Goal: Task Accomplishment & Management: Manage account settings

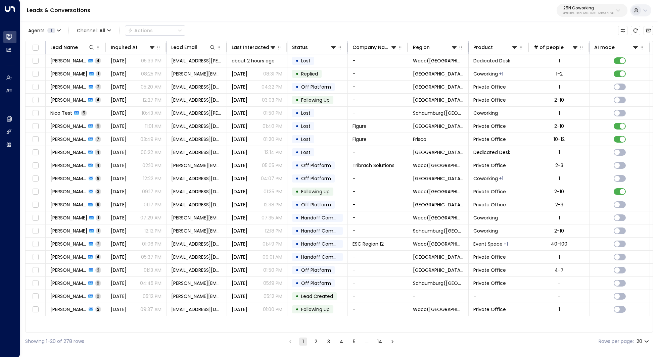
click at [594, 11] on div "25N Coworking 3b9800f4-81ca-4ec0-8758-72fbe4763f36" at bounding box center [588, 10] width 51 height 9
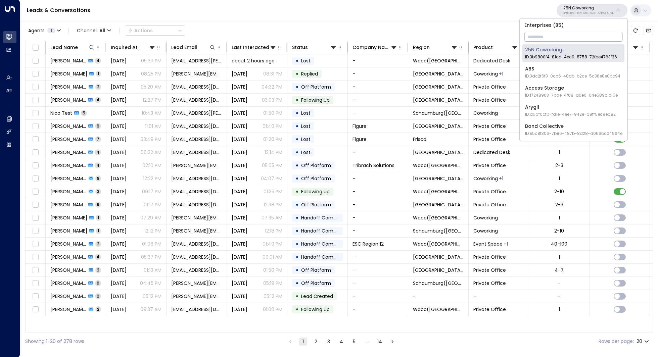
click at [567, 40] on input "text" at bounding box center [573, 37] width 98 height 12
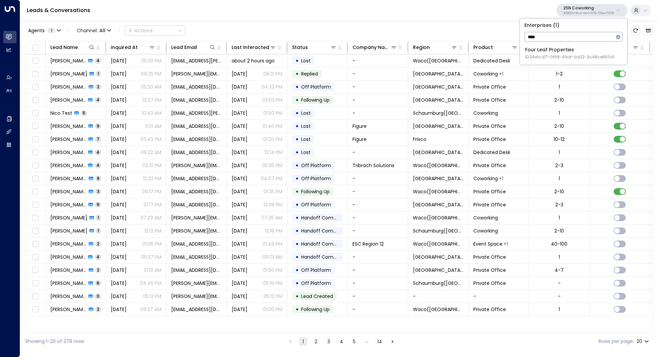
type input "****"
click at [575, 56] on span "ID: 34e1cd17-0f68-49af-bd32-3c48ce8611d1" at bounding box center [570, 57] width 90 height 6
click at [576, 6] on p "25N Coworking" at bounding box center [588, 8] width 51 height 4
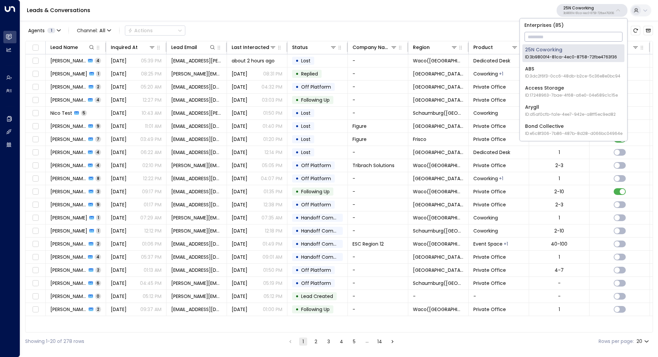
click at [561, 35] on input "text" at bounding box center [573, 37] width 98 height 12
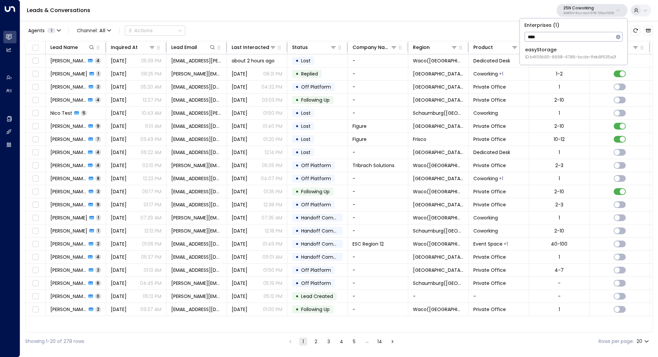
type input "****"
click at [558, 49] on div "easyStorage ID: b4f09b35-6698-4786-bcde-ffeb9f535e2f" at bounding box center [570, 53] width 91 height 14
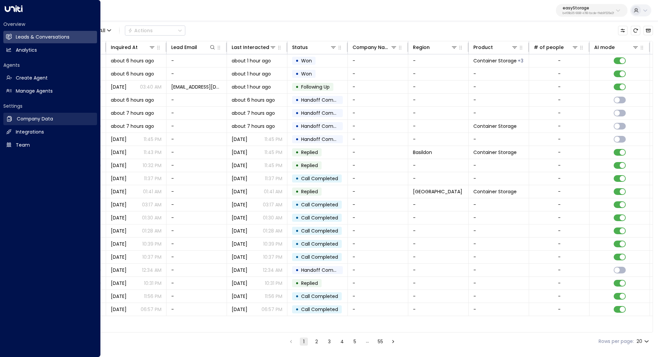
click at [59, 124] on link "Company Data Company Data" at bounding box center [50, 119] width 94 height 12
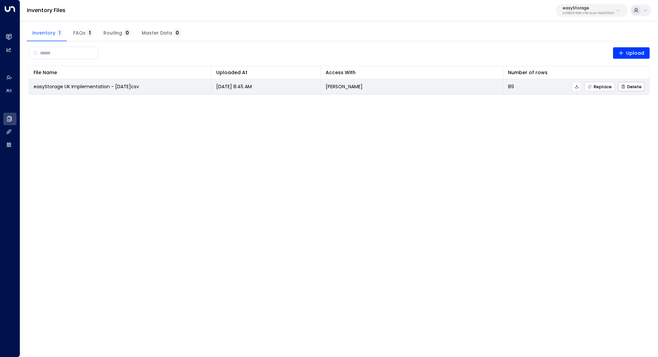
click at [605, 87] on span "Replace" at bounding box center [600, 87] width 24 height 4
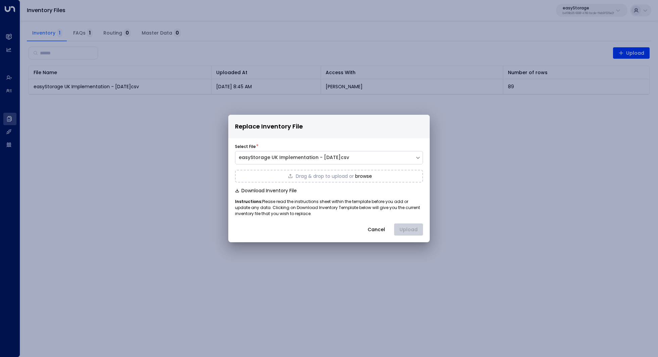
click at [366, 178] on button "browse" at bounding box center [363, 176] width 17 height 5
click at [410, 227] on button "Upload" at bounding box center [408, 230] width 29 height 12
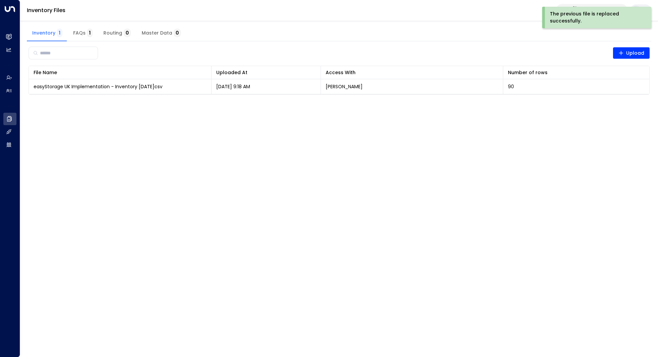
click at [475, 103] on html "The previous file is replaced successfully. Overview Leads & Conversations Lead…" at bounding box center [329, 51] width 658 height 103
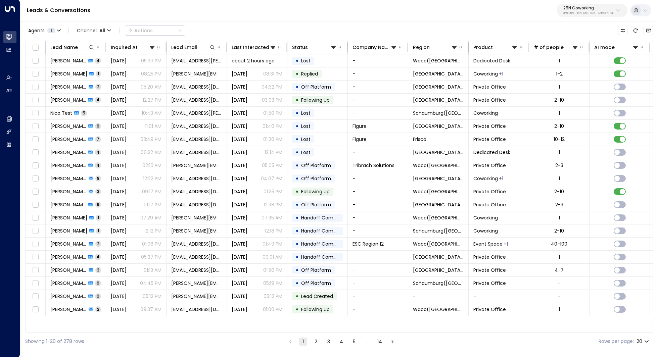
click at [603, 16] on button "25N Coworking 3b9800f4-81ca-4ec0-8758-72fbe4763f36" at bounding box center [592, 10] width 71 height 13
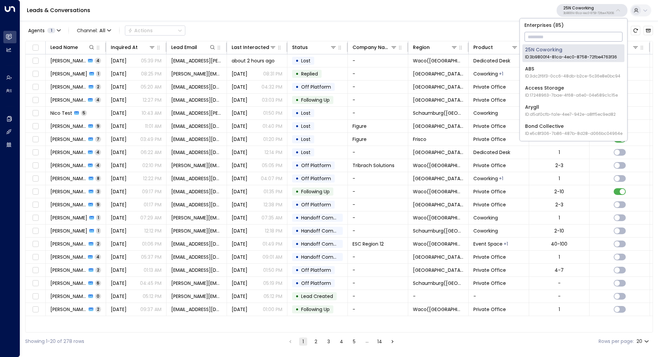
click at [579, 34] on input "text" at bounding box center [573, 37] width 98 height 12
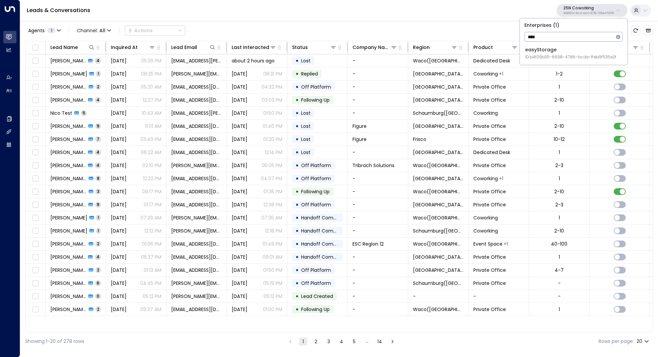
type input "****"
click at [542, 53] on div "easyStorage ID: b4f09b35-6698-4786-bcde-ffeb9f535e2f" at bounding box center [570, 53] width 91 height 14
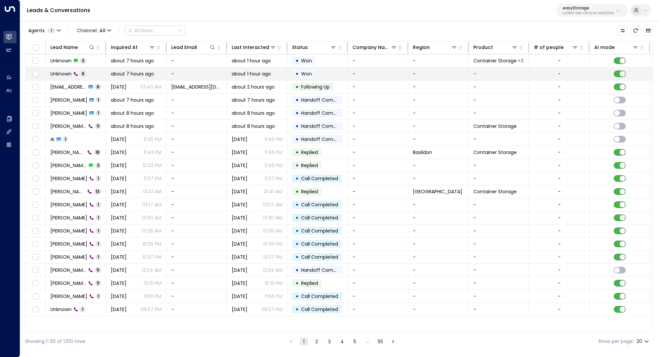
click at [61, 72] on span "Unknown" at bounding box center [60, 74] width 21 height 7
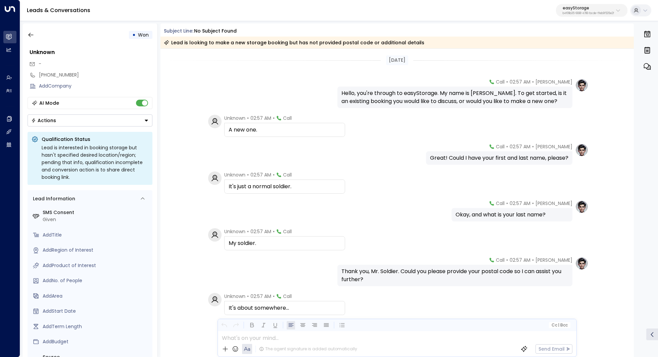
scroll to position [25, 0]
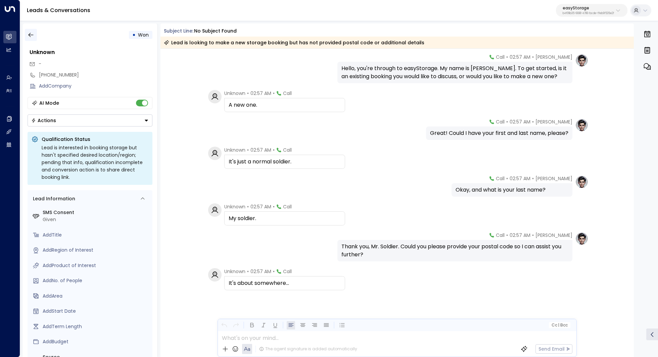
click at [29, 34] on icon "button" at bounding box center [31, 35] width 7 height 7
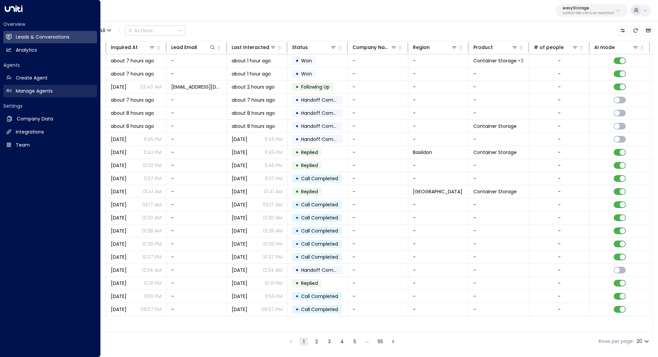
click at [26, 90] on h2 "Manage Agents" at bounding box center [34, 91] width 37 height 7
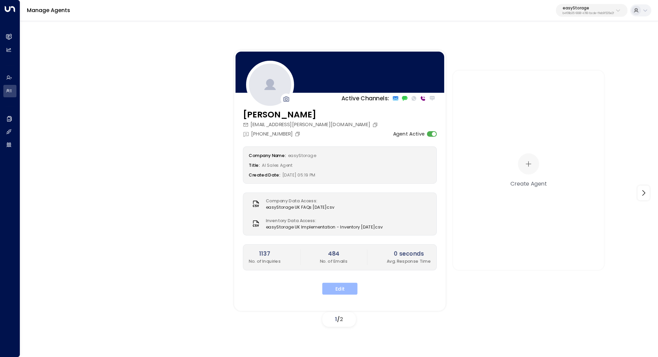
click at [337, 291] on button "Edit" at bounding box center [339, 289] width 35 height 12
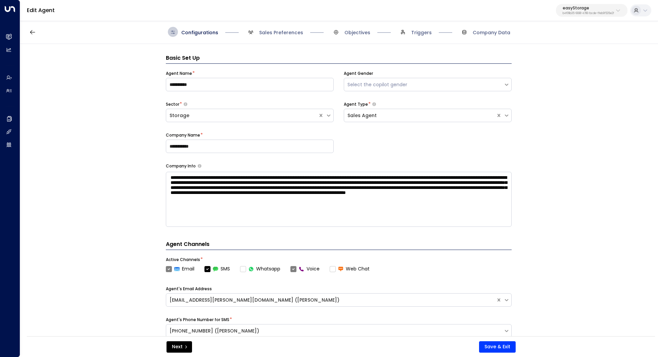
scroll to position [10, 0]
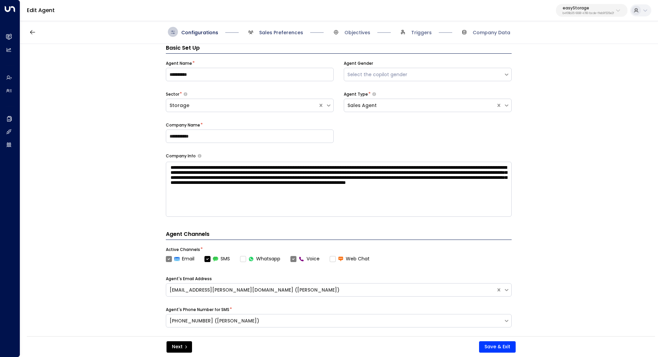
click at [284, 31] on span "Sales Preferences" at bounding box center [281, 32] width 44 height 7
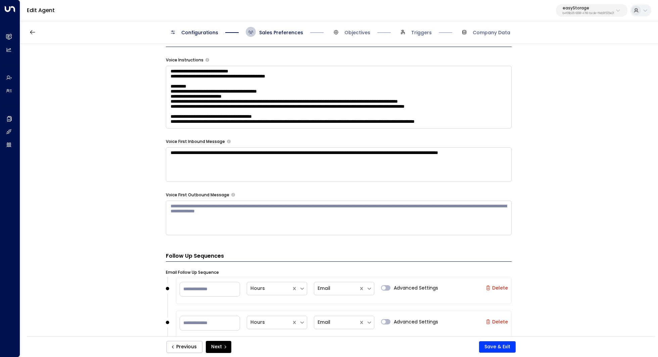
scroll to position [506, 0]
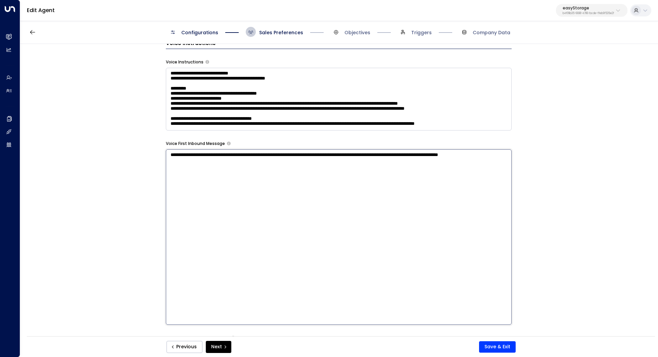
click at [426, 168] on textarea "**********" at bounding box center [339, 237] width 346 height 176
click at [428, 179] on textarea "**********" at bounding box center [339, 237] width 346 height 176
click at [570, 165] on div "**********" at bounding box center [338, 192] width 637 height 297
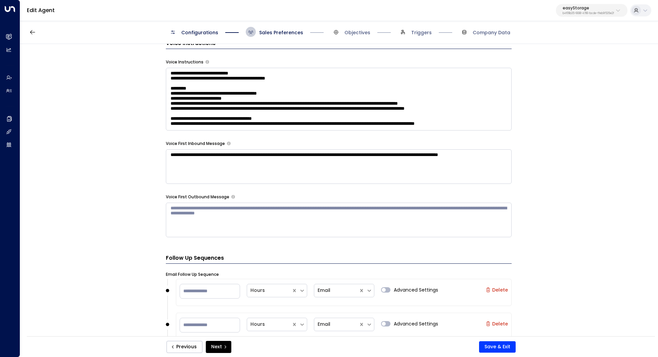
scroll to position [464, 0]
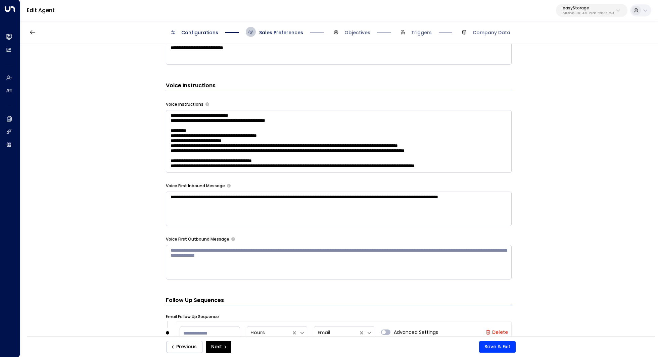
click at [333, 117] on textarea at bounding box center [339, 141] width 346 height 63
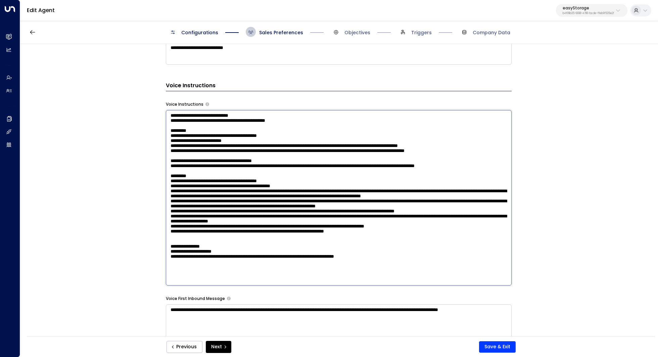
scroll to position [0, 0]
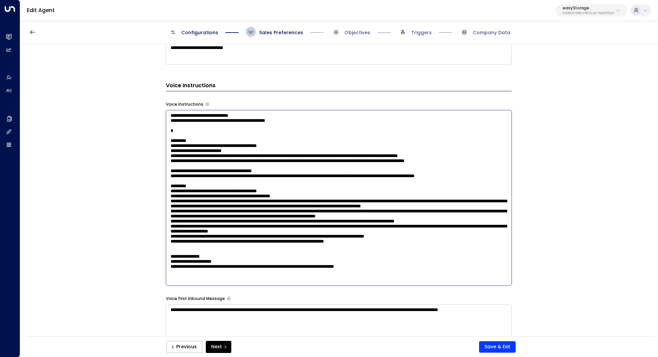
click at [278, 146] on textarea at bounding box center [339, 198] width 346 height 176
click at [248, 137] on textarea at bounding box center [339, 198] width 346 height 176
click at [240, 132] on textarea at bounding box center [339, 198] width 346 height 176
drag, startPoint x: 302, startPoint y: 154, endPoint x: 174, endPoint y: 153, distance: 127.6
click at [174, 153] on textarea at bounding box center [339, 198] width 346 height 176
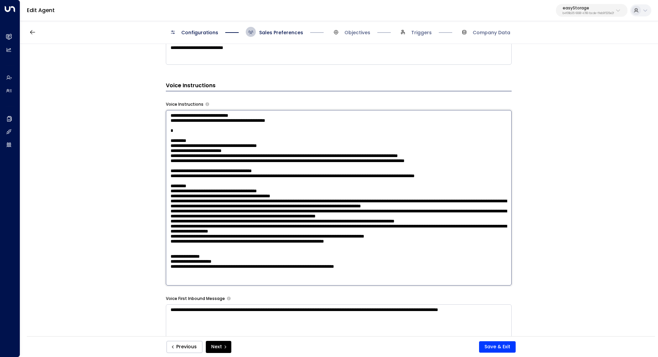
click at [289, 151] on textarea at bounding box center [339, 198] width 346 height 176
drag, startPoint x: 300, startPoint y: 152, endPoint x: 258, endPoint y: 152, distance: 42.0
click at [258, 152] on textarea at bounding box center [339, 198] width 346 height 176
click at [375, 128] on textarea at bounding box center [339, 198] width 346 height 176
click at [272, 160] on textarea at bounding box center [339, 198] width 346 height 176
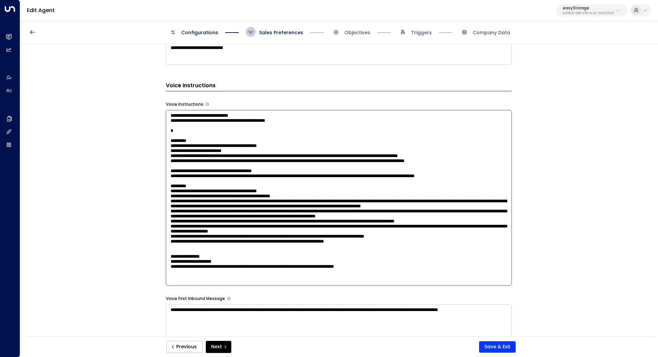
scroll to position [9, 0]
drag, startPoint x: 276, startPoint y: 158, endPoint x: 289, endPoint y: 158, distance: 13.1
click at [289, 158] on textarea at bounding box center [339, 198] width 346 height 176
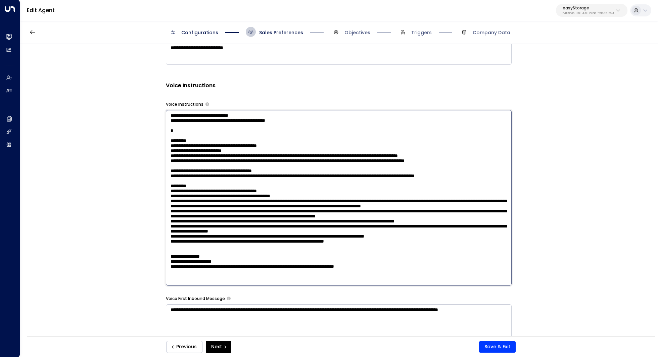
drag, startPoint x: 289, startPoint y: 159, endPoint x: 294, endPoint y: 159, distance: 5.0
click at [294, 159] on textarea at bounding box center [339, 198] width 346 height 176
drag, startPoint x: 227, startPoint y: 166, endPoint x: 235, endPoint y: 166, distance: 7.7
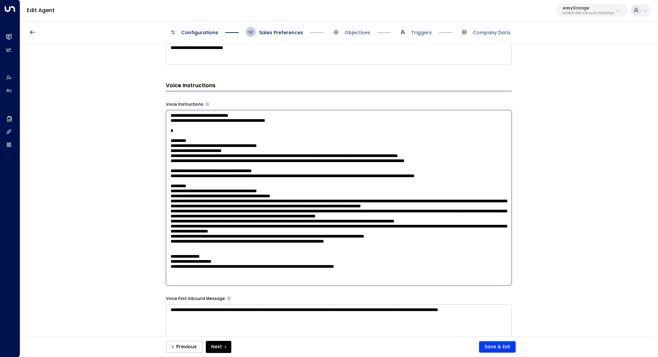
click at [235, 166] on textarea at bounding box center [339, 198] width 346 height 176
click at [230, 171] on textarea at bounding box center [339, 198] width 346 height 176
click at [247, 170] on textarea at bounding box center [339, 198] width 346 height 176
click at [307, 170] on textarea at bounding box center [339, 198] width 346 height 176
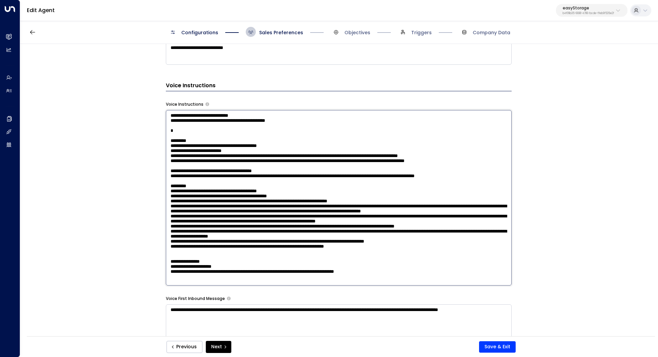
paste textarea "**********"
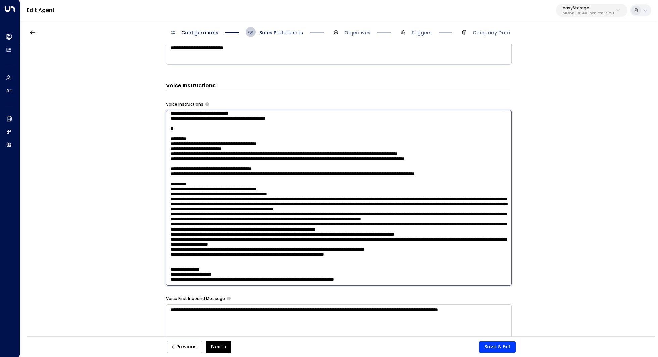
drag, startPoint x: 235, startPoint y: 180, endPoint x: 249, endPoint y: 180, distance: 13.4
click at [249, 180] on textarea at bounding box center [339, 198] width 346 height 176
click at [379, 178] on textarea at bounding box center [339, 198] width 346 height 176
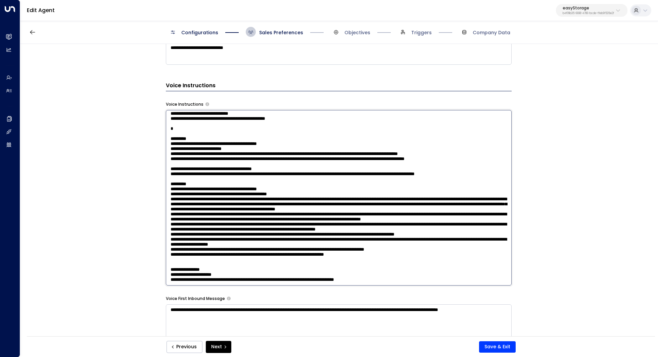
click at [313, 177] on textarea at bounding box center [339, 198] width 346 height 176
click at [303, 144] on textarea at bounding box center [339, 198] width 346 height 176
click at [305, 148] on textarea at bounding box center [339, 198] width 346 height 176
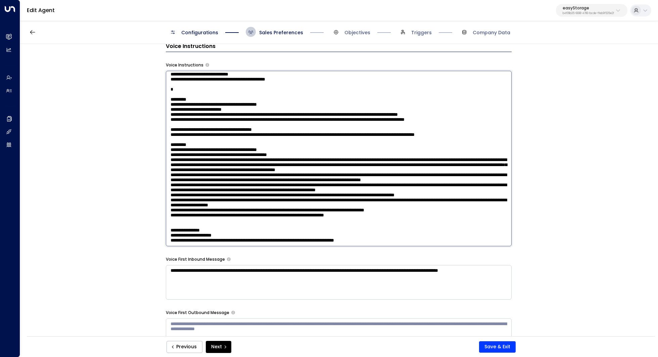
scroll to position [87, 0]
drag, startPoint x: 168, startPoint y: 72, endPoint x: 418, endPoint y: 240, distance: 301.5
click at [418, 240] on textarea at bounding box center [339, 159] width 346 height 176
click at [354, 110] on textarea at bounding box center [339, 159] width 346 height 176
click at [288, 96] on textarea at bounding box center [339, 159] width 346 height 176
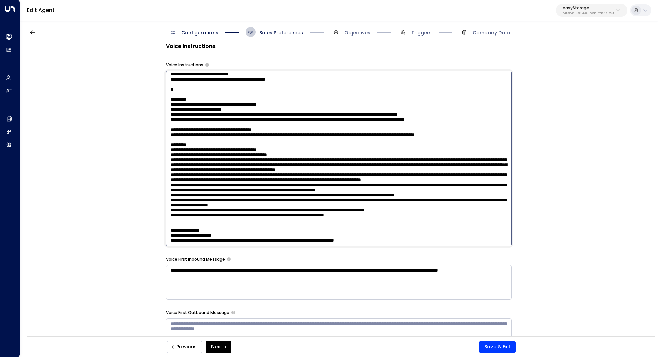
click at [274, 104] on textarea at bounding box center [339, 159] width 346 height 176
click at [312, 100] on textarea at bounding box center [339, 159] width 346 height 176
click at [277, 131] on textarea at bounding box center [339, 159] width 346 height 176
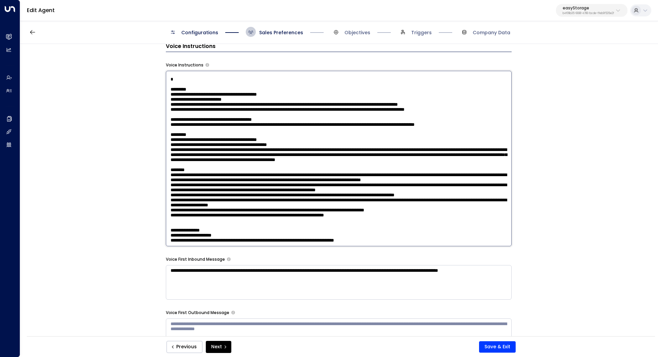
scroll to position [66, 0]
click at [266, 149] on textarea at bounding box center [339, 159] width 346 height 176
click at [191, 108] on textarea at bounding box center [339, 159] width 346 height 176
drag, startPoint x: 232, startPoint y: 132, endPoint x: 180, endPoint y: 131, distance: 52.0
click at [180, 131] on textarea at bounding box center [339, 159] width 346 height 176
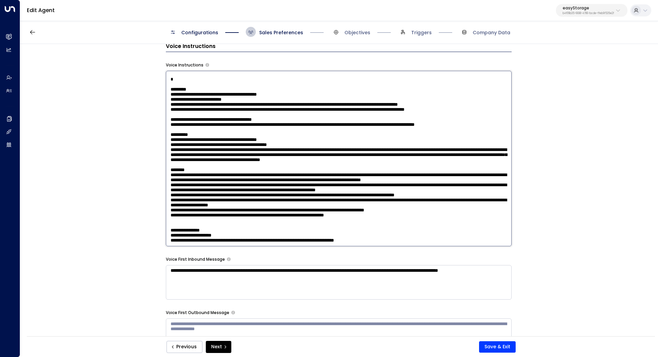
click at [260, 131] on textarea at bounding box center [339, 159] width 346 height 176
click at [281, 131] on textarea at bounding box center [339, 159] width 346 height 176
click at [291, 130] on textarea at bounding box center [339, 159] width 346 height 176
click at [288, 130] on textarea at bounding box center [339, 159] width 346 height 176
click at [295, 130] on textarea at bounding box center [339, 159] width 346 height 176
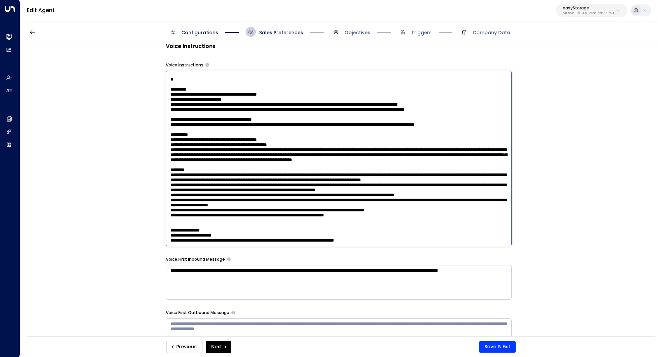
drag, startPoint x: 403, startPoint y: 132, endPoint x: 338, endPoint y: 132, distance: 65.1
click at [338, 132] on textarea at bounding box center [339, 159] width 346 height 176
click at [352, 133] on textarea at bounding box center [339, 159] width 346 height 176
drag, startPoint x: 239, startPoint y: 118, endPoint x: 244, endPoint y: 118, distance: 4.7
click at [244, 118] on textarea at bounding box center [339, 159] width 346 height 176
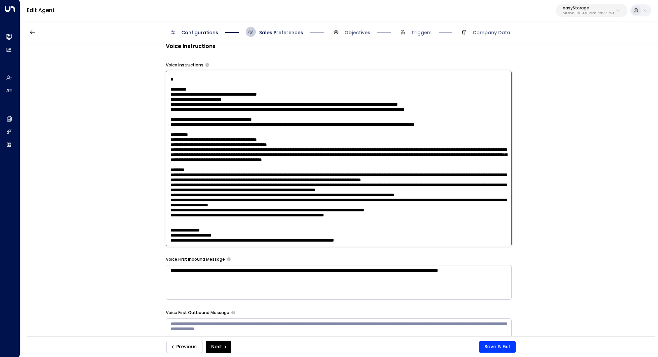
click at [244, 118] on textarea at bounding box center [339, 159] width 346 height 176
click at [312, 122] on textarea at bounding box center [339, 159] width 346 height 176
click at [175, 131] on textarea at bounding box center [339, 159] width 346 height 176
click at [316, 129] on textarea at bounding box center [339, 159] width 346 height 176
click at [319, 130] on textarea at bounding box center [339, 159] width 346 height 176
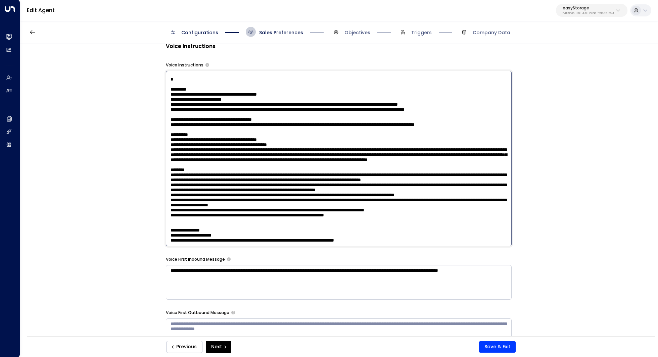
drag, startPoint x: 317, startPoint y: 132, endPoint x: 199, endPoint y: 132, distance: 118.2
click at [199, 132] on textarea at bounding box center [339, 159] width 346 height 176
drag, startPoint x: 268, startPoint y: 133, endPoint x: 285, endPoint y: 133, distance: 16.5
click at [285, 133] on textarea at bounding box center [339, 159] width 346 height 176
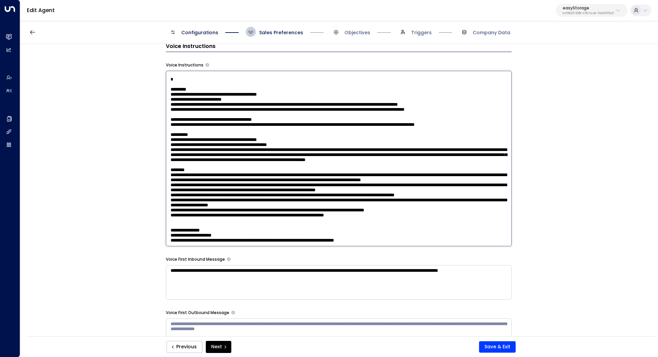
drag, startPoint x: 400, startPoint y: 130, endPoint x: 408, endPoint y: 129, distance: 7.8
click at [408, 130] on textarea at bounding box center [339, 159] width 346 height 176
click at [408, 129] on textarea at bounding box center [339, 159] width 346 height 176
click at [304, 151] on textarea at bounding box center [339, 159] width 346 height 176
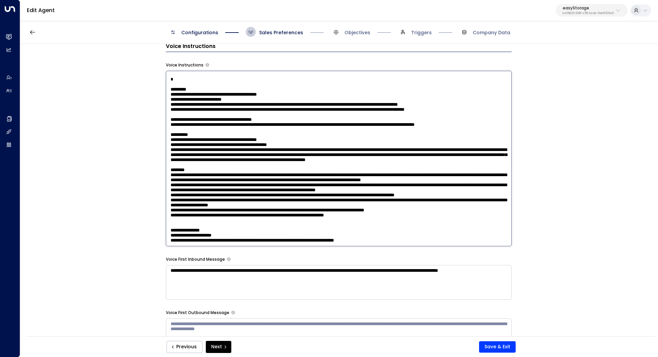
drag, startPoint x: 390, startPoint y: 199, endPoint x: 154, endPoint y: 200, distance: 236.0
click at [154, 200] on div "**********" at bounding box center [338, 192] width 637 height 297
click at [409, 235] on textarea at bounding box center [339, 159] width 346 height 176
paste textarea "**********"
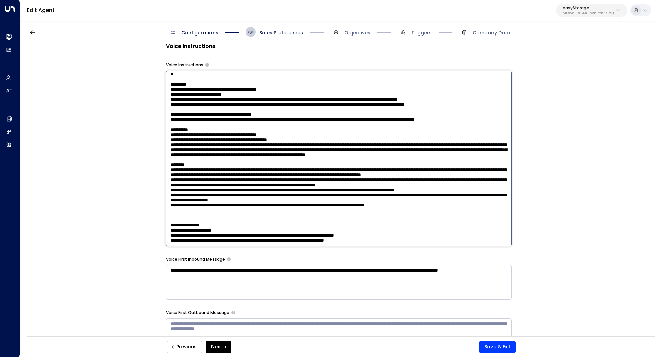
click at [283, 200] on textarea at bounding box center [339, 159] width 346 height 176
drag, startPoint x: 446, startPoint y: 187, endPoint x: 153, endPoint y: 170, distance: 292.9
click at [153, 169] on div "**********" at bounding box center [338, 192] width 637 height 297
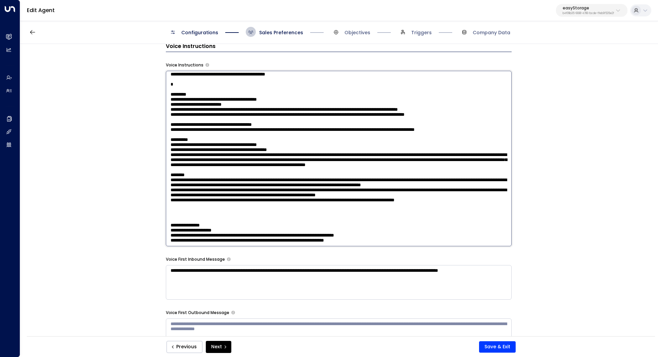
scroll to position [94, 0]
click at [230, 214] on textarea at bounding box center [339, 159] width 346 height 176
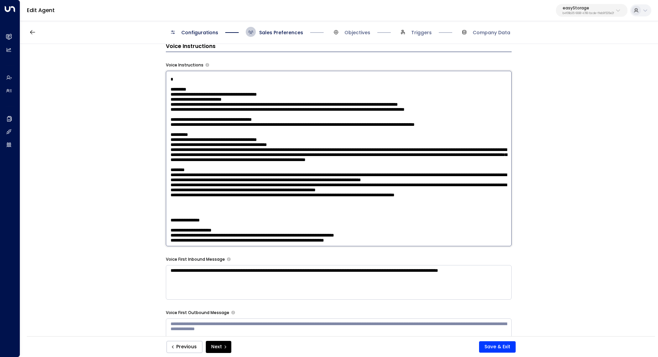
paste textarea "**********"
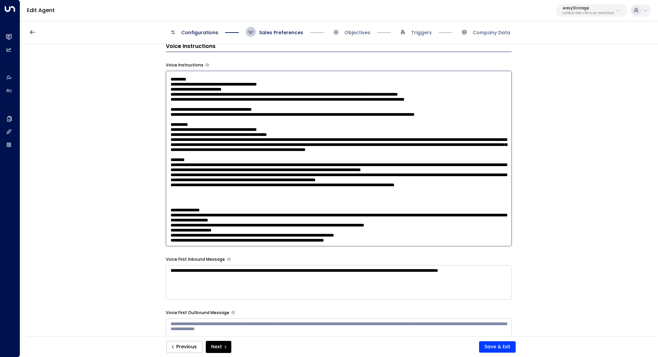
scroll to position [89, 0]
click at [215, 148] on textarea at bounding box center [339, 159] width 346 height 176
click at [213, 144] on textarea at bounding box center [339, 159] width 346 height 176
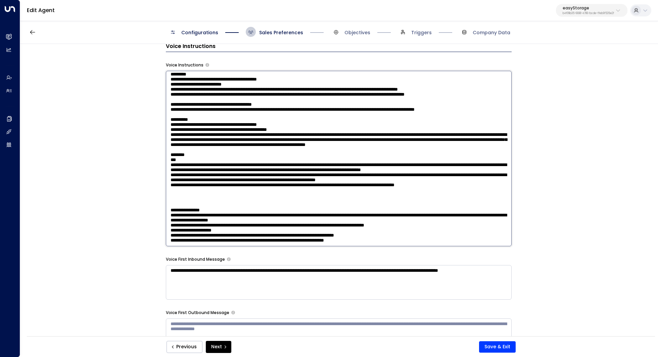
paste textarea "**********"
click at [173, 149] on textarea at bounding box center [339, 159] width 346 height 176
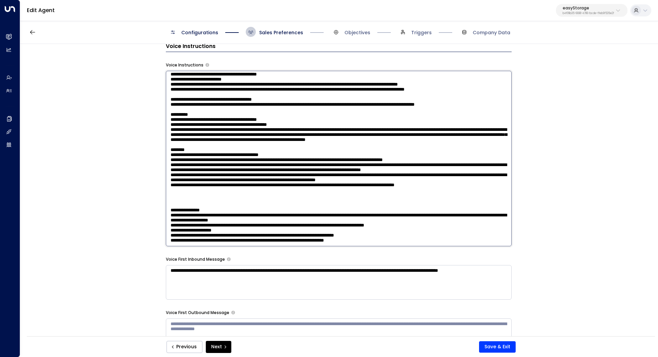
click at [169, 158] on textarea at bounding box center [339, 159] width 346 height 176
drag, startPoint x: 203, startPoint y: 158, endPoint x: 210, endPoint y: 158, distance: 7.4
click at [210, 158] on textarea at bounding box center [339, 159] width 346 height 176
click at [210, 157] on textarea at bounding box center [339, 159] width 346 height 176
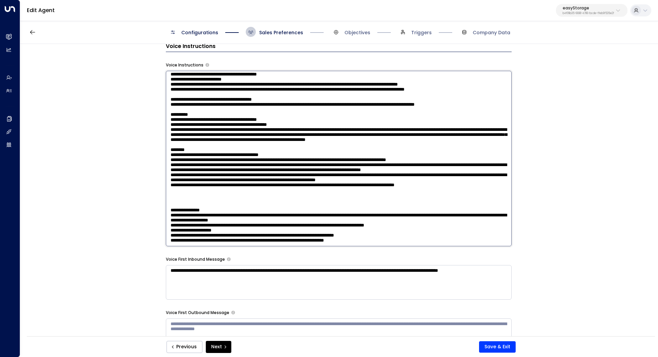
click at [471, 145] on textarea at bounding box center [339, 159] width 346 height 176
click at [173, 147] on textarea at bounding box center [339, 159] width 346 height 176
drag, startPoint x: 196, startPoint y: 149, endPoint x: 210, endPoint y: 149, distance: 14.4
click at [209, 149] on textarea at bounding box center [339, 159] width 346 height 176
click at [210, 149] on textarea at bounding box center [339, 159] width 346 height 176
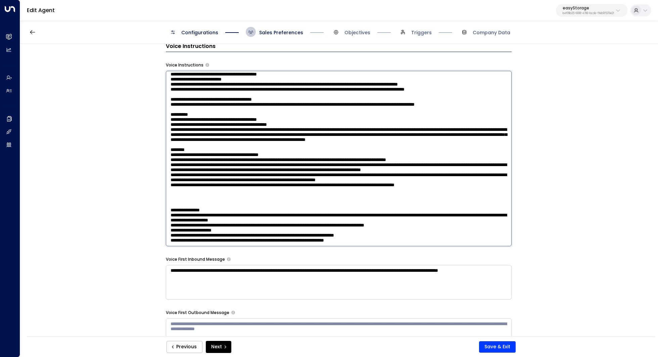
scroll to position [87, 0]
click at [470, 159] on textarea at bounding box center [339, 159] width 346 height 176
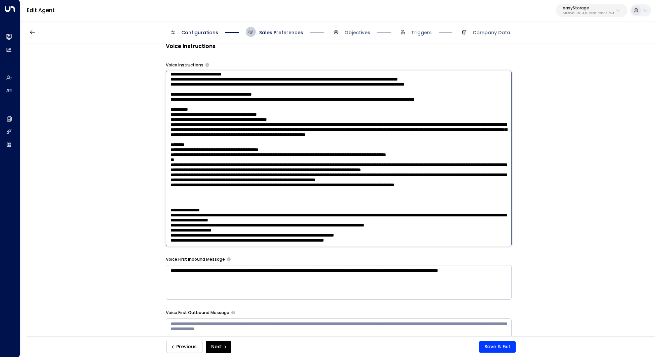
drag, startPoint x: 174, startPoint y: 171, endPoint x: 487, endPoint y: 172, distance: 313.2
click at [487, 172] on textarea at bounding box center [339, 159] width 346 height 176
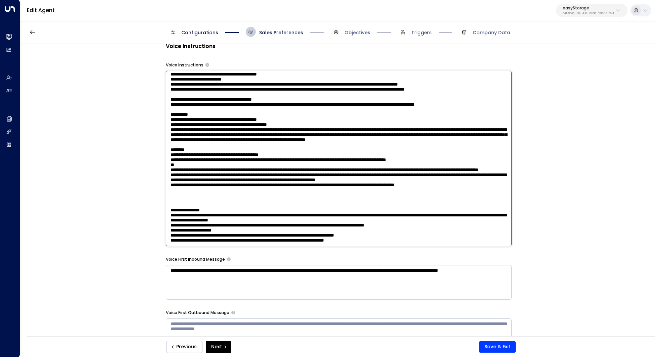
click at [346, 165] on textarea at bounding box center [339, 159] width 346 height 176
paste textarea "**********"
drag, startPoint x: 193, startPoint y: 151, endPoint x: 200, endPoint y: 151, distance: 7.4
click at [200, 151] on textarea at bounding box center [339, 159] width 346 height 176
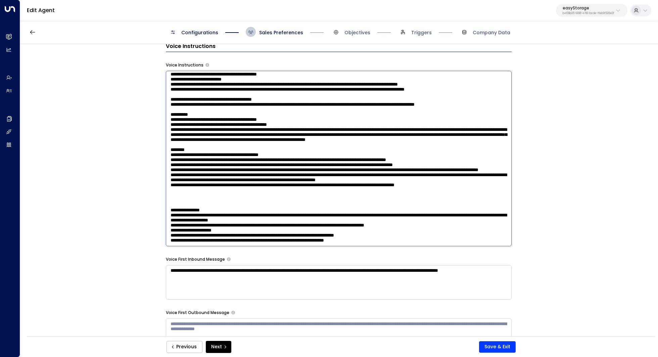
drag, startPoint x: 185, startPoint y: 154, endPoint x: 196, endPoint y: 154, distance: 10.7
click at [196, 154] on textarea at bounding box center [339, 159] width 346 height 176
click at [259, 152] on textarea at bounding box center [339, 159] width 346 height 176
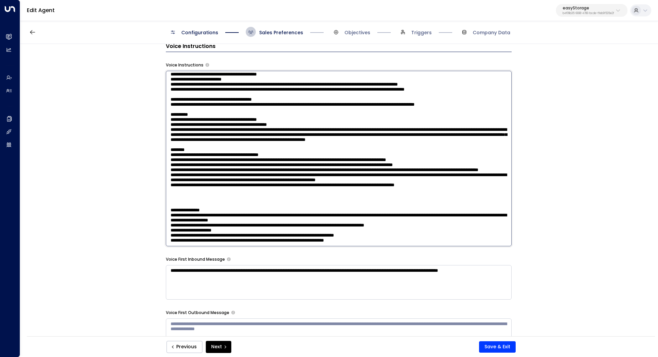
click at [259, 152] on textarea at bounding box center [339, 159] width 346 height 176
click at [313, 124] on textarea at bounding box center [339, 159] width 346 height 176
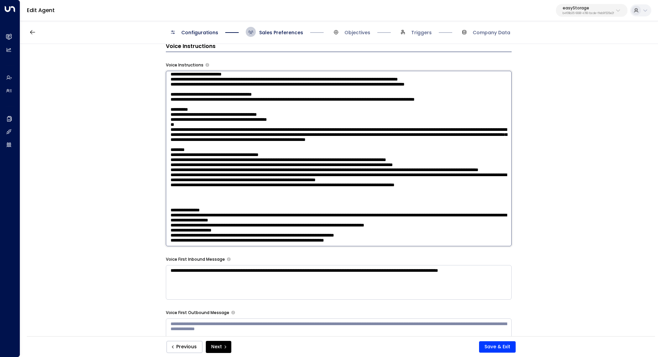
drag, startPoint x: 168, startPoint y: 194, endPoint x: 489, endPoint y: 194, distance: 321.0
click at [489, 194] on textarea at bounding box center [339, 159] width 346 height 176
click at [280, 131] on textarea at bounding box center [339, 159] width 346 height 176
paste textarea "**********"
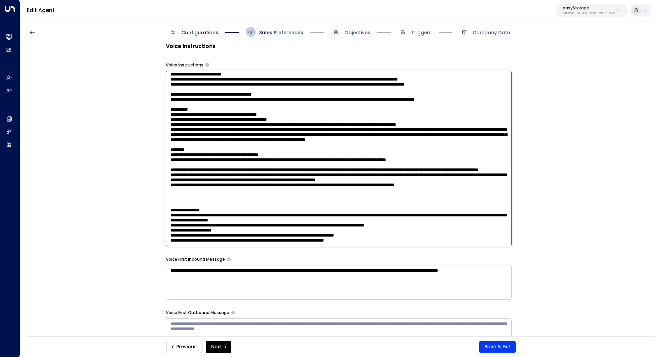
click at [175, 132] on textarea at bounding box center [339, 159] width 346 height 176
drag, startPoint x: 304, startPoint y: 123, endPoint x: 148, endPoint y: 123, distance: 155.8
click at [148, 123] on div "**********" at bounding box center [338, 192] width 637 height 297
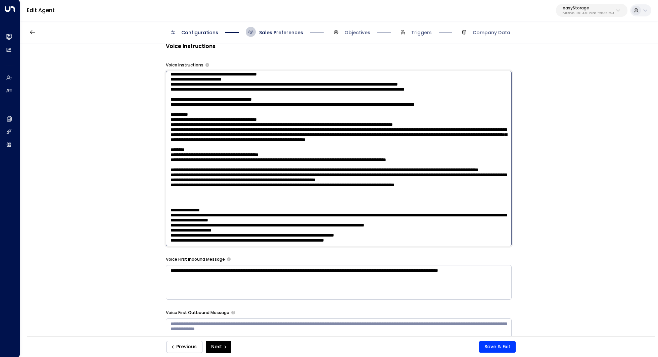
click at [490, 123] on textarea at bounding box center [339, 159] width 346 height 176
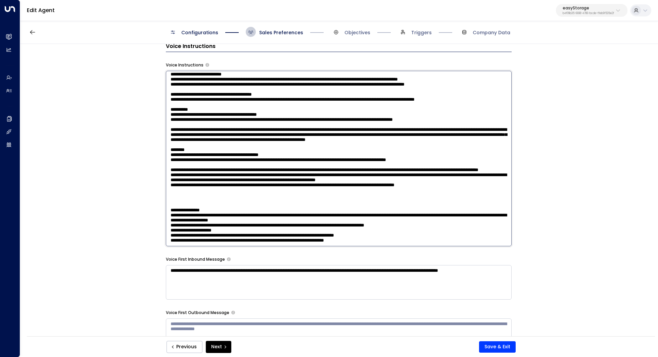
paste textarea "**********"
click at [215, 183] on textarea at bounding box center [339, 159] width 346 height 176
type textarea "**********"
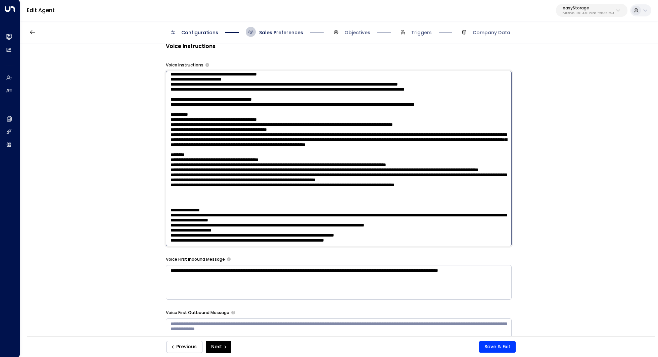
drag, startPoint x: 212, startPoint y: 179, endPoint x: 228, endPoint y: 179, distance: 16.1
click at [228, 179] on textarea at bounding box center [339, 159] width 346 height 176
drag, startPoint x: 169, startPoint y: 72, endPoint x: 407, endPoint y: 259, distance: 302.5
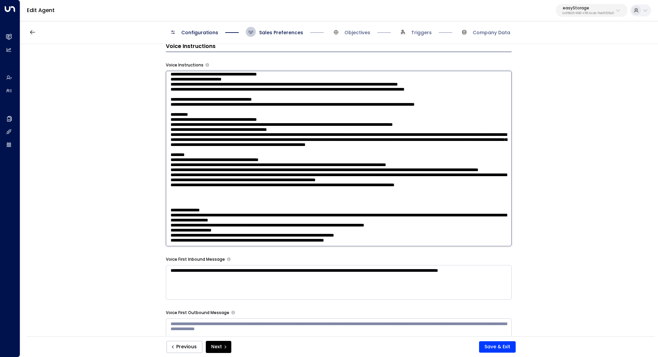
click at [407, 259] on div "**********" at bounding box center [339, 15] width 346 height 676
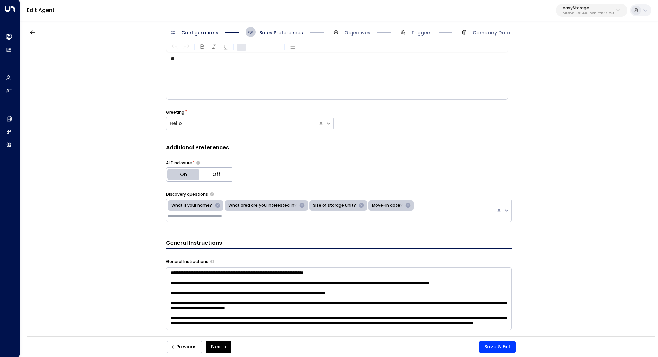
scroll to position [0, 0]
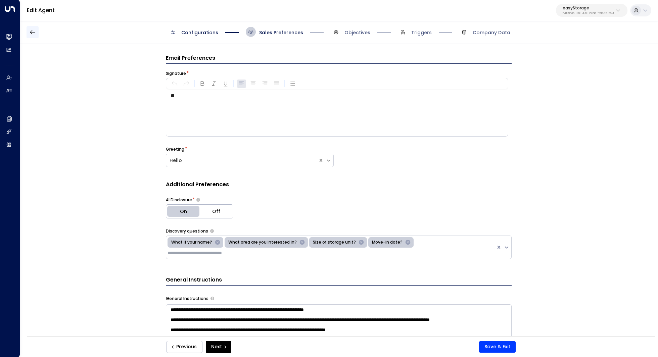
click at [34, 32] on icon "button" at bounding box center [32, 32] width 5 height 4
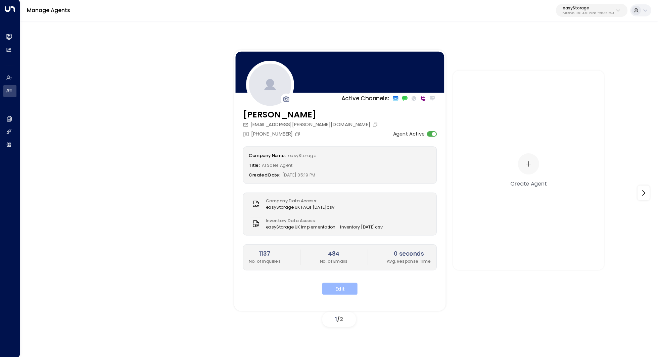
click at [341, 287] on button "Edit" at bounding box center [339, 289] width 35 height 12
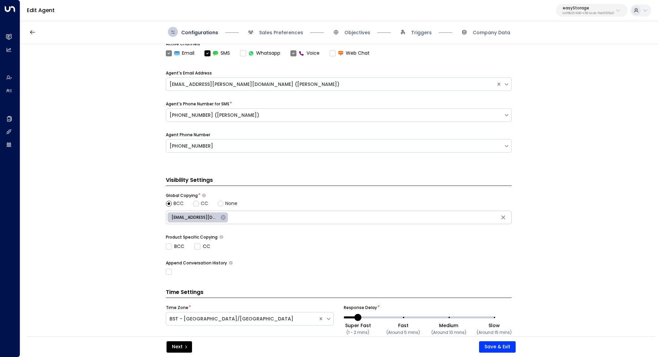
scroll to position [234, 0]
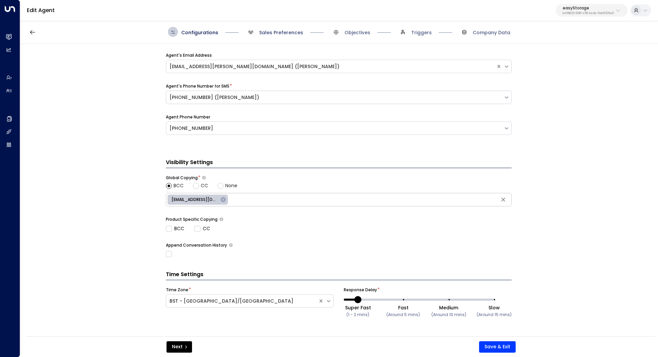
click at [287, 34] on span "Sales Preferences" at bounding box center [281, 32] width 44 height 7
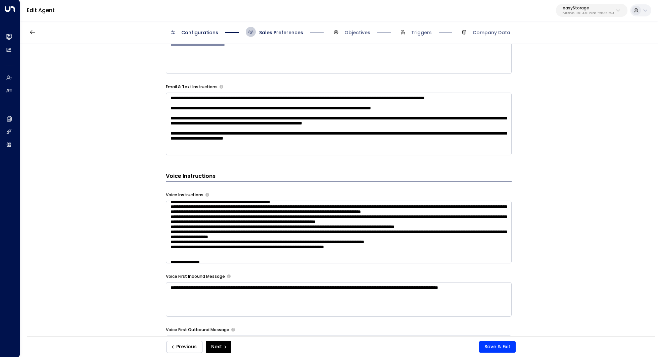
scroll to position [55, 0]
